Goal: Task Accomplishment & Management: Use online tool/utility

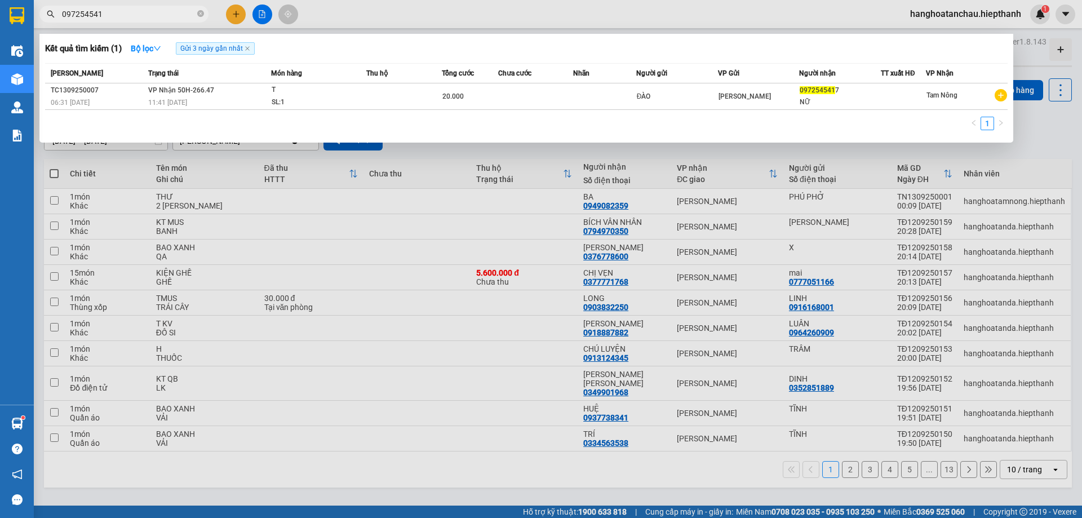
type input "0972545417"
click at [198, 15] on icon "close-circle" at bounding box center [200, 13] width 7 height 7
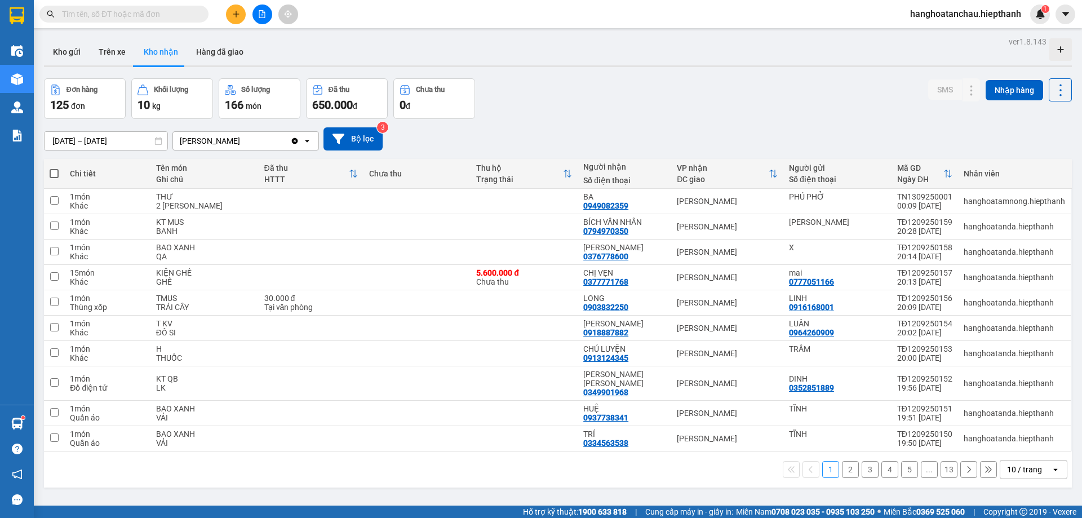
click at [161, 15] on input "text" at bounding box center [128, 14] width 133 height 12
click at [140, 19] on input "text" at bounding box center [128, 14] width 133 height 12
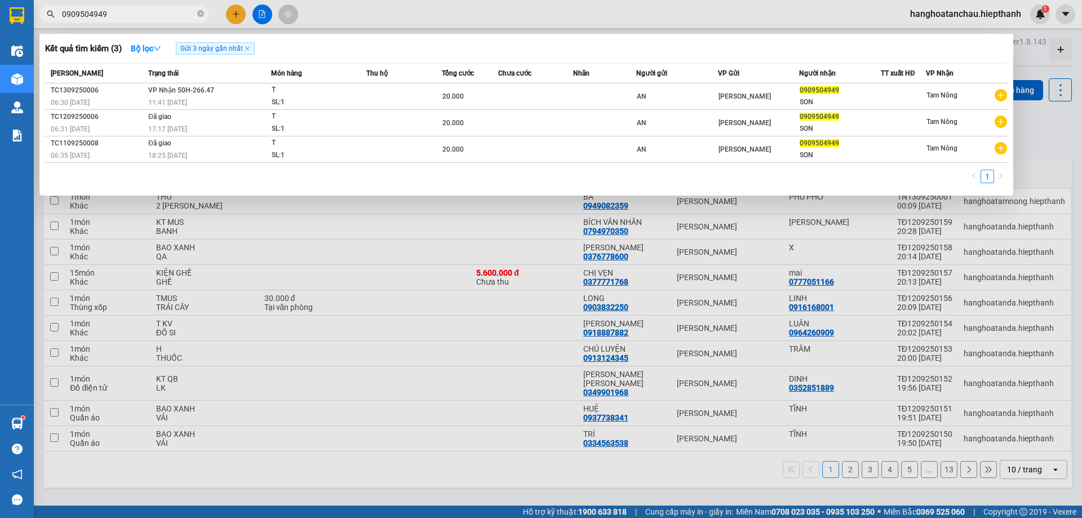
type input "0909504949"
click at [372, 17] on div at bounding box center [541, 259] width 1082 height 518
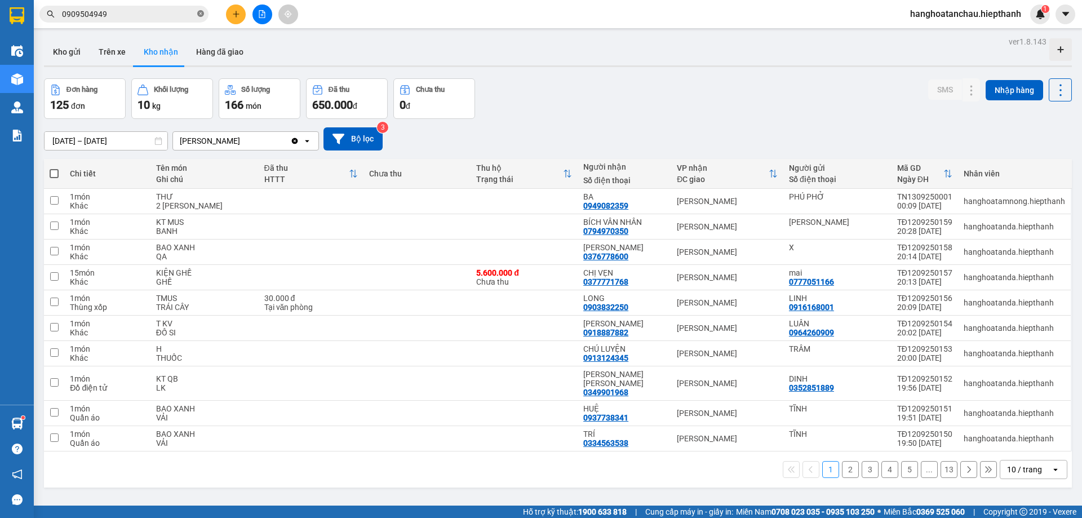
click at [198, 12] on icon "close-circle" at bounding box center [200, 13] width 7 height 7
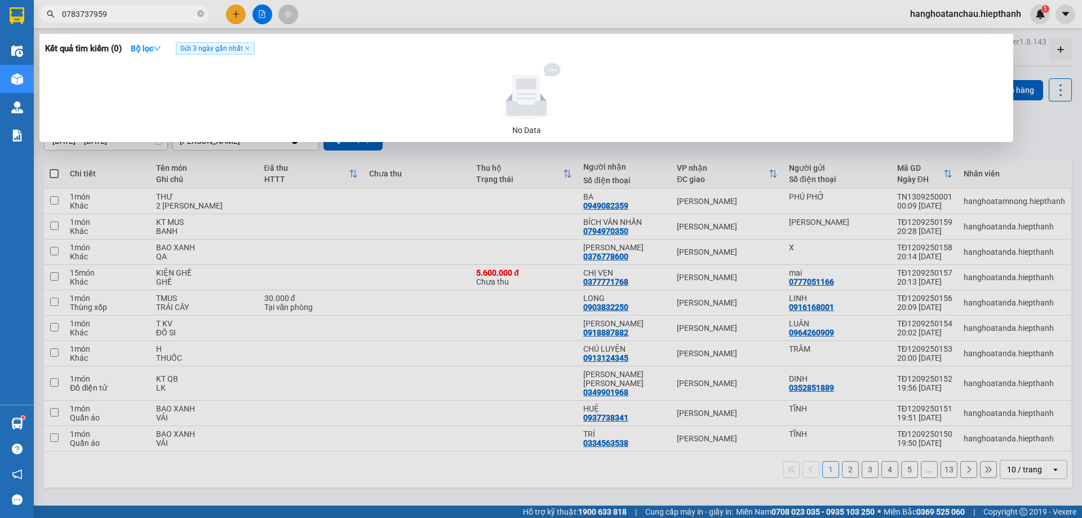
click at [440, 12] on div at bounding box center [541, 259] width 1082 height 518
click at [127, 17] on input "0783737959" at bounding box center [128, 14] width 133 height 12
click at [139, 12] on input "0783737959" at bounding box center [128, 14] width 133 height 12
click at [187, 20] on input "0783737959" at bounding box center [128, 14] width 133 height 12
drag, startPoint x: 129, startPoint y: 15, endPoint x: 68, endPoint y: 14, distance: 60.9
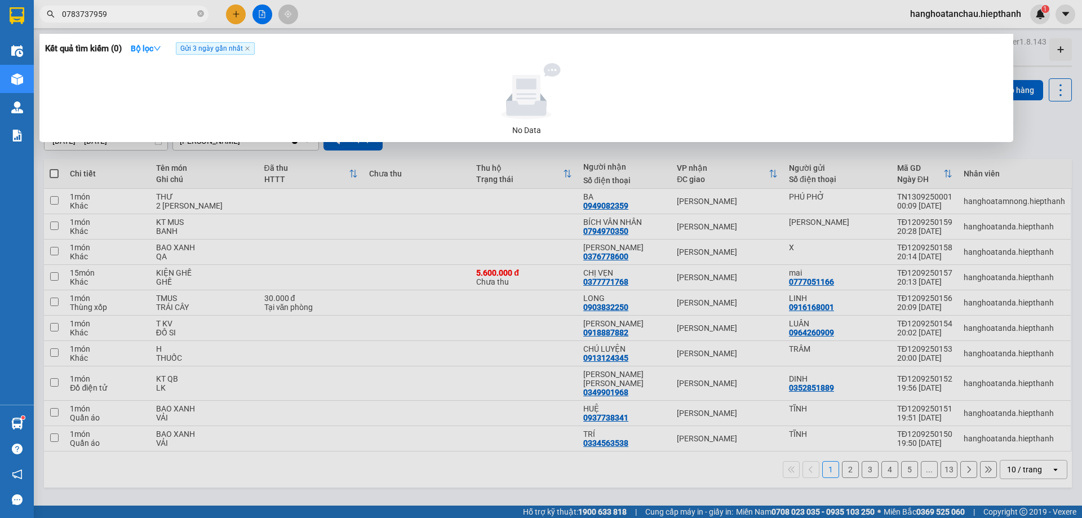
click at [68, 14] on input "0783737959" at bounding box center [128, 14] width 133 height 12
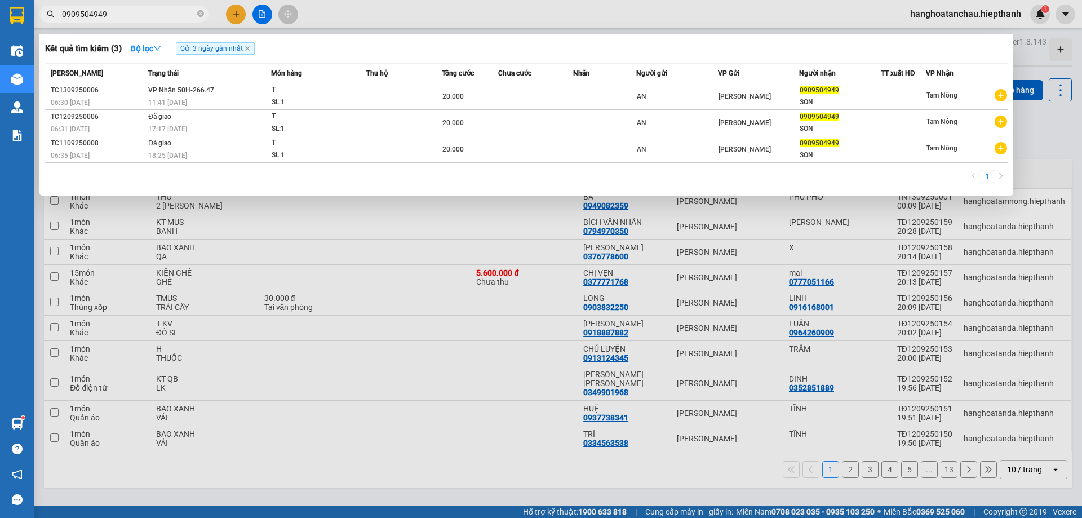
type input "0909504949"
click at [449, 20] on div at bounding box center [541, 259] width 1082 height 518
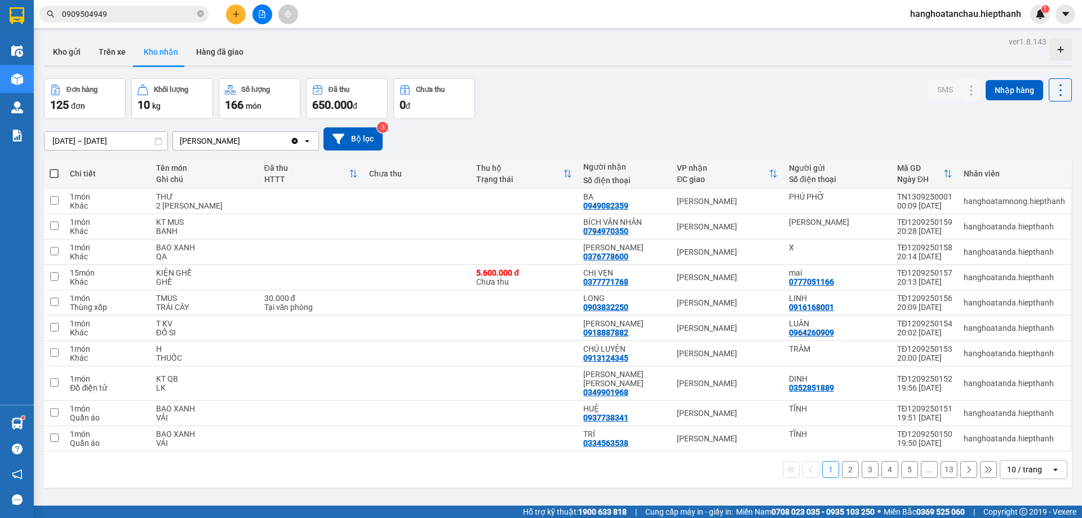
click at [134, 14] on input "0909504949" at bounding box center [128, 14] width 133 height 12
